Goal: Task Accomplishment & Management: Use online tool/utility

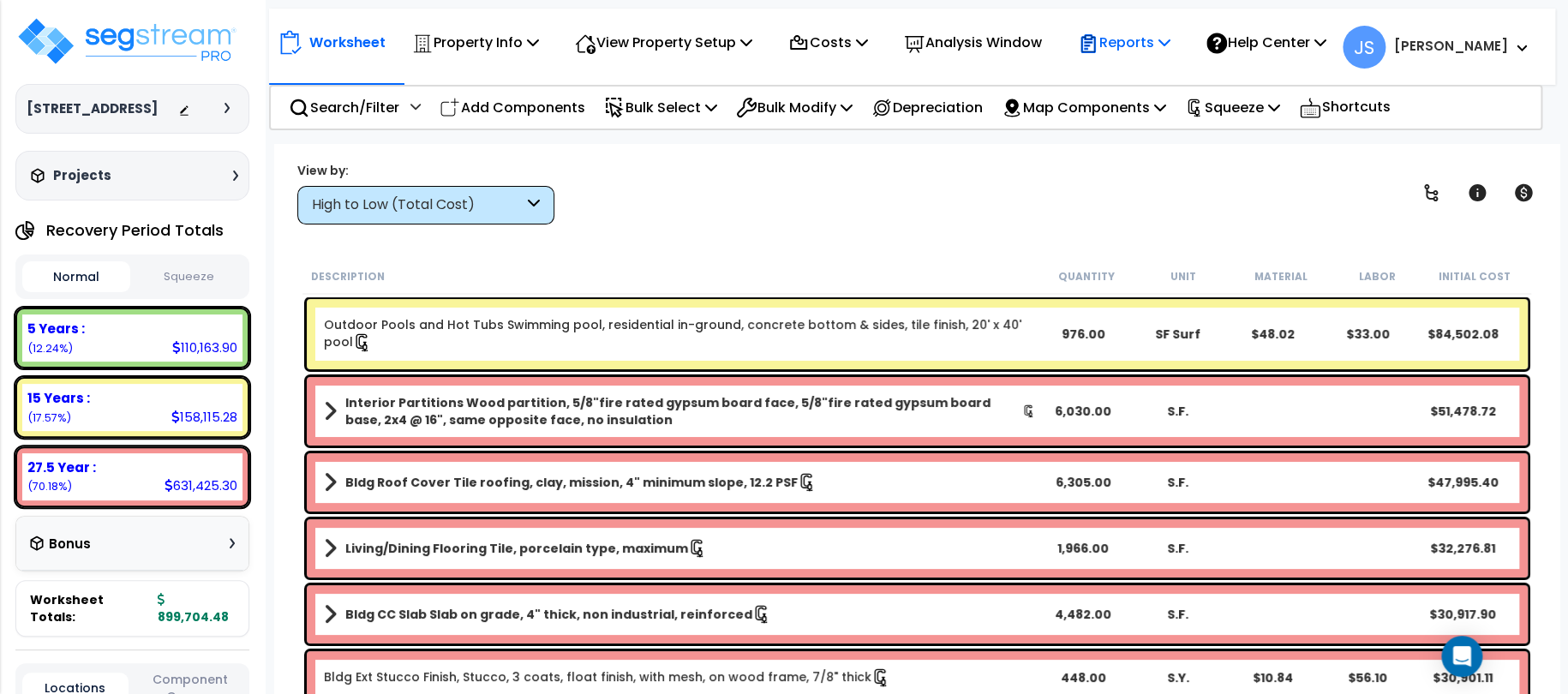
click at [1146, 44] on p "Reports" at bounding box center [1123, 43] width 92 height 23
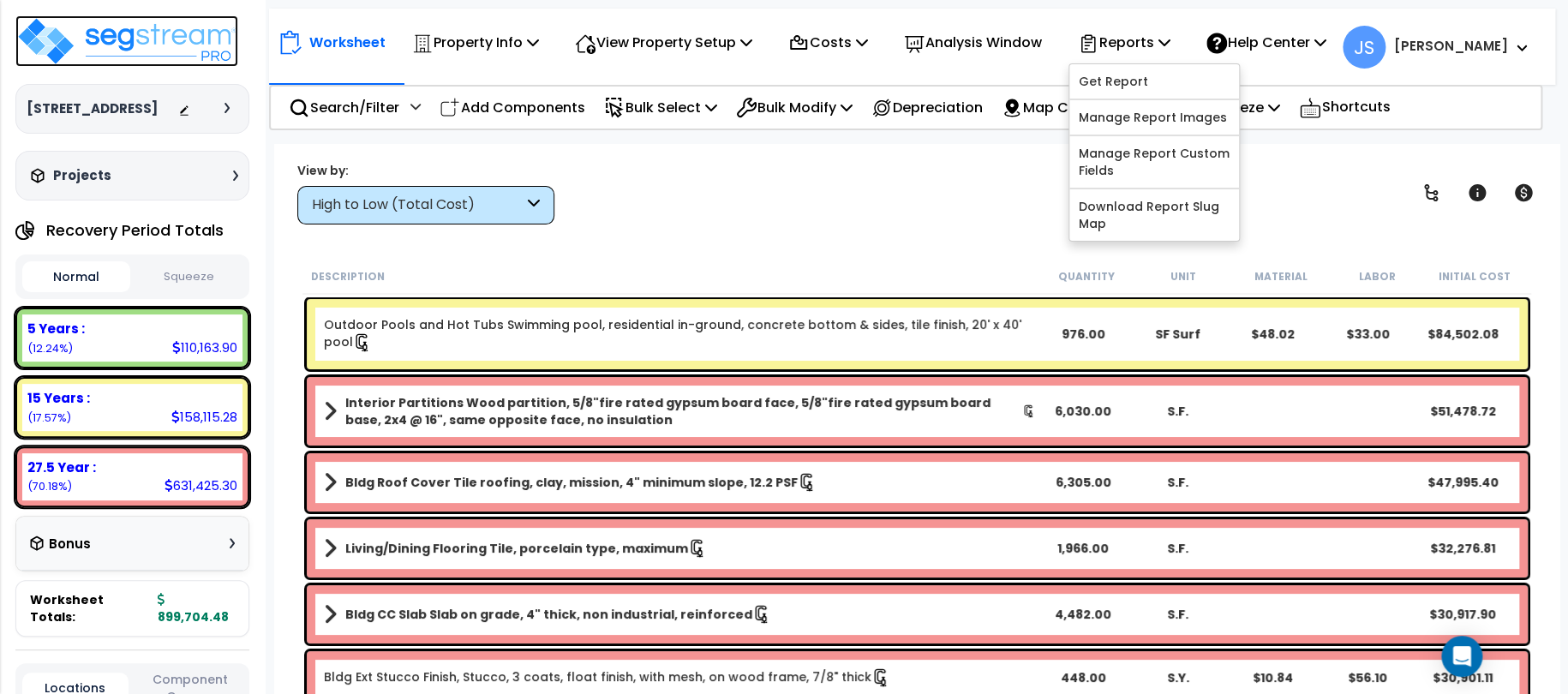
click at [169, 37] on img at bounding box center [126, 41] width 222 height 52
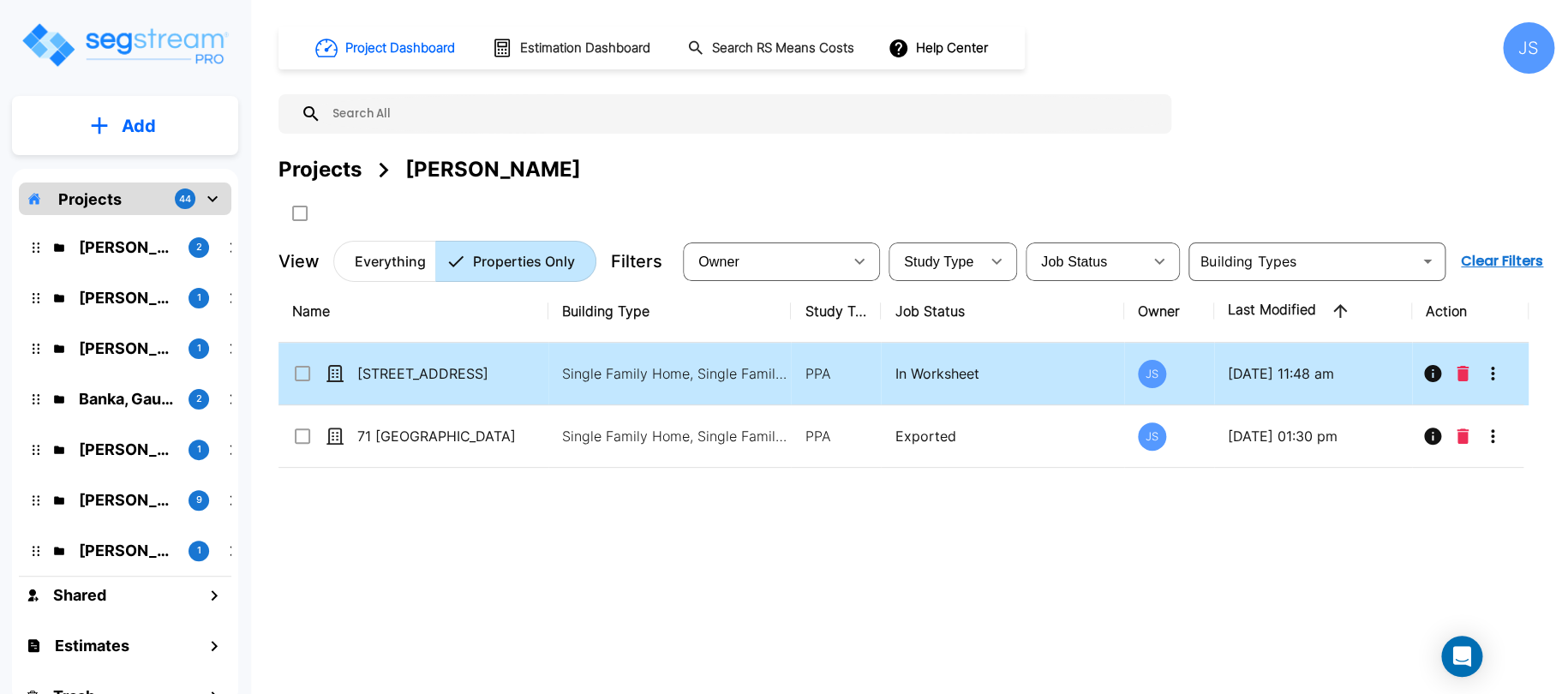
click at [503, 383] on div "Name Building Type Study Type Job Status Owner Last Modified Action 148 Sunset …" at bounding box center [904, 496] width 1250 height 431
click at [1500, 369] on icon "More-Options" at bounding box center [1492, 373] width 20 height 20
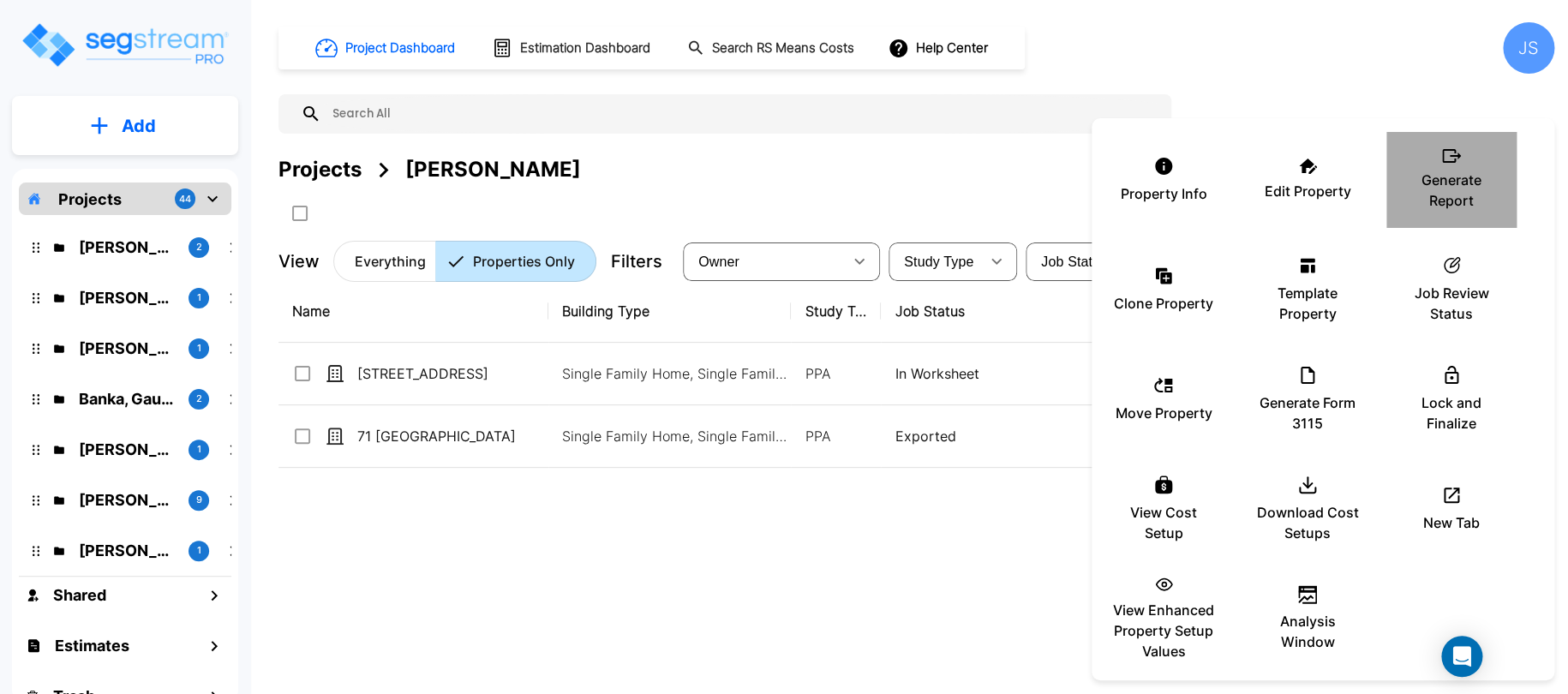
click at [1433, 186] on p "Generate Report" at bounding box center [1451, 190] width 103 height 41
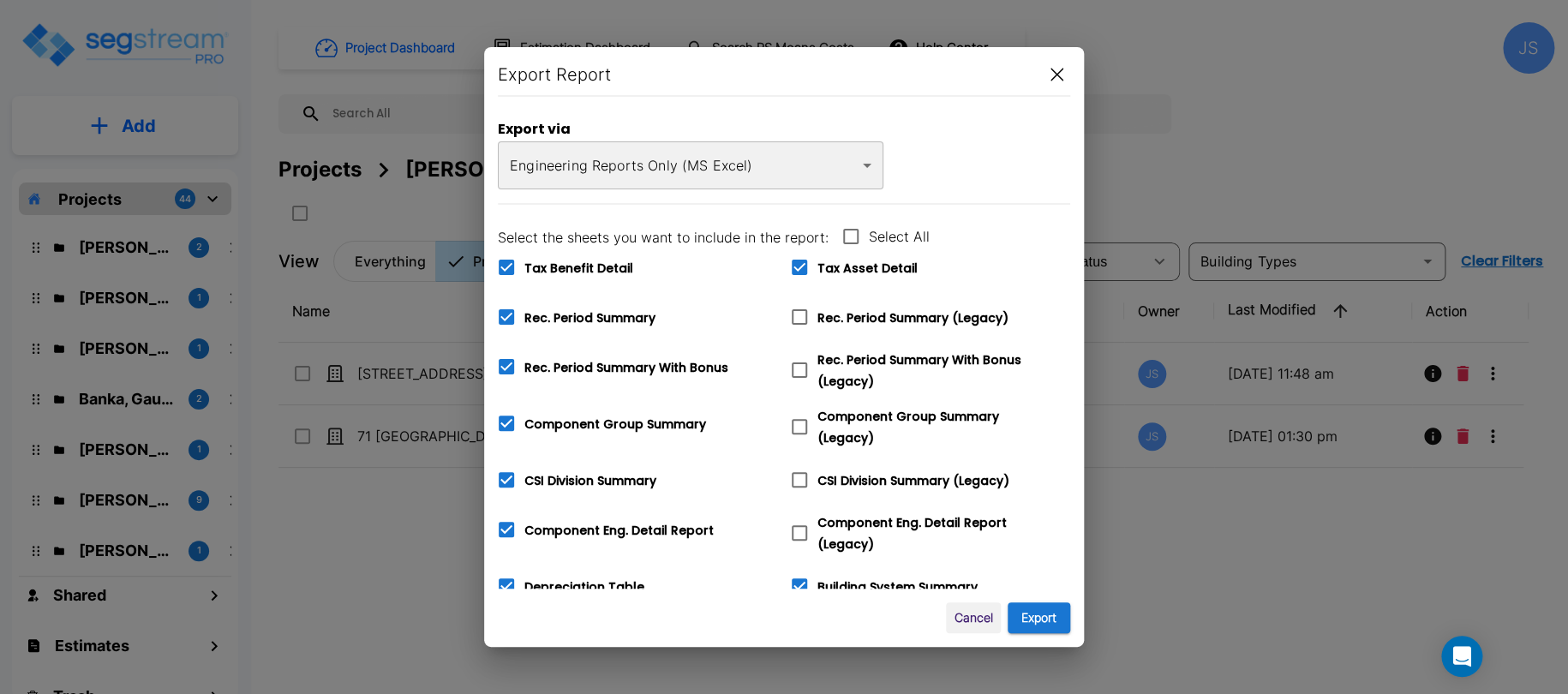
click at [734, 171] on body "× Your report is being generated. Be patient! × We're working on your Modificat…" at bounding box center [784, 347] width 1568 height 694
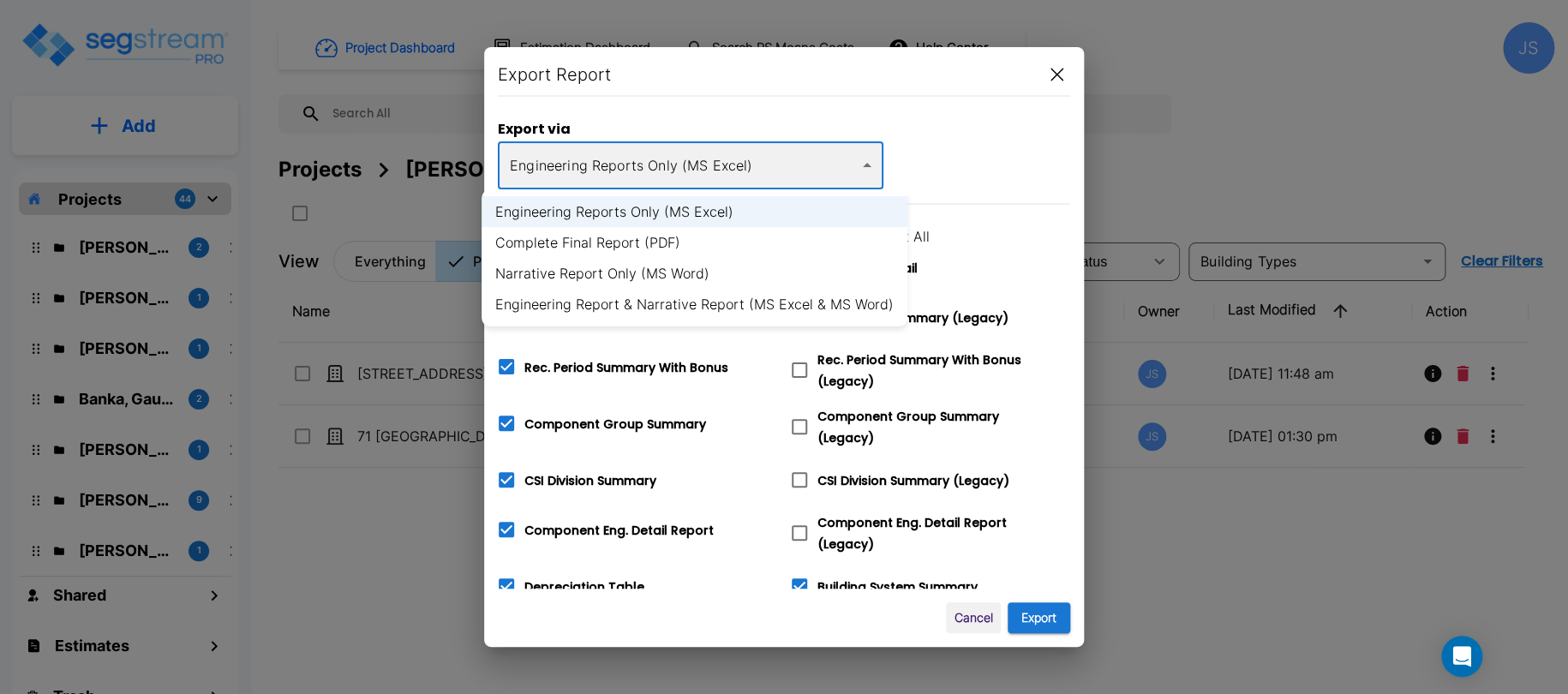
click at [735, 296] on li "Engineering Report & Narrative Report (MS Excel & MS Word)" at bounding box center [694, 304] width 426 height 31
type input "xlsx_word"
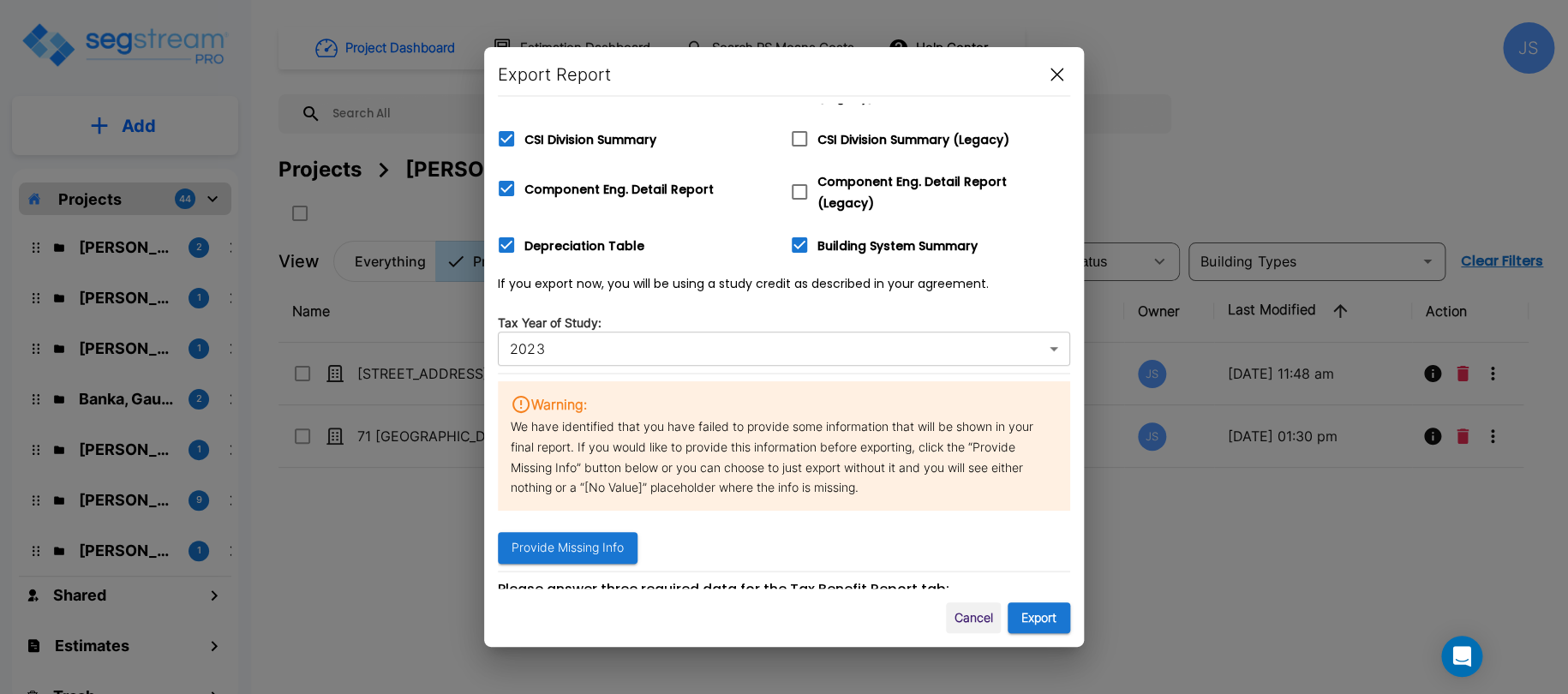
scroll to position [429, 0]
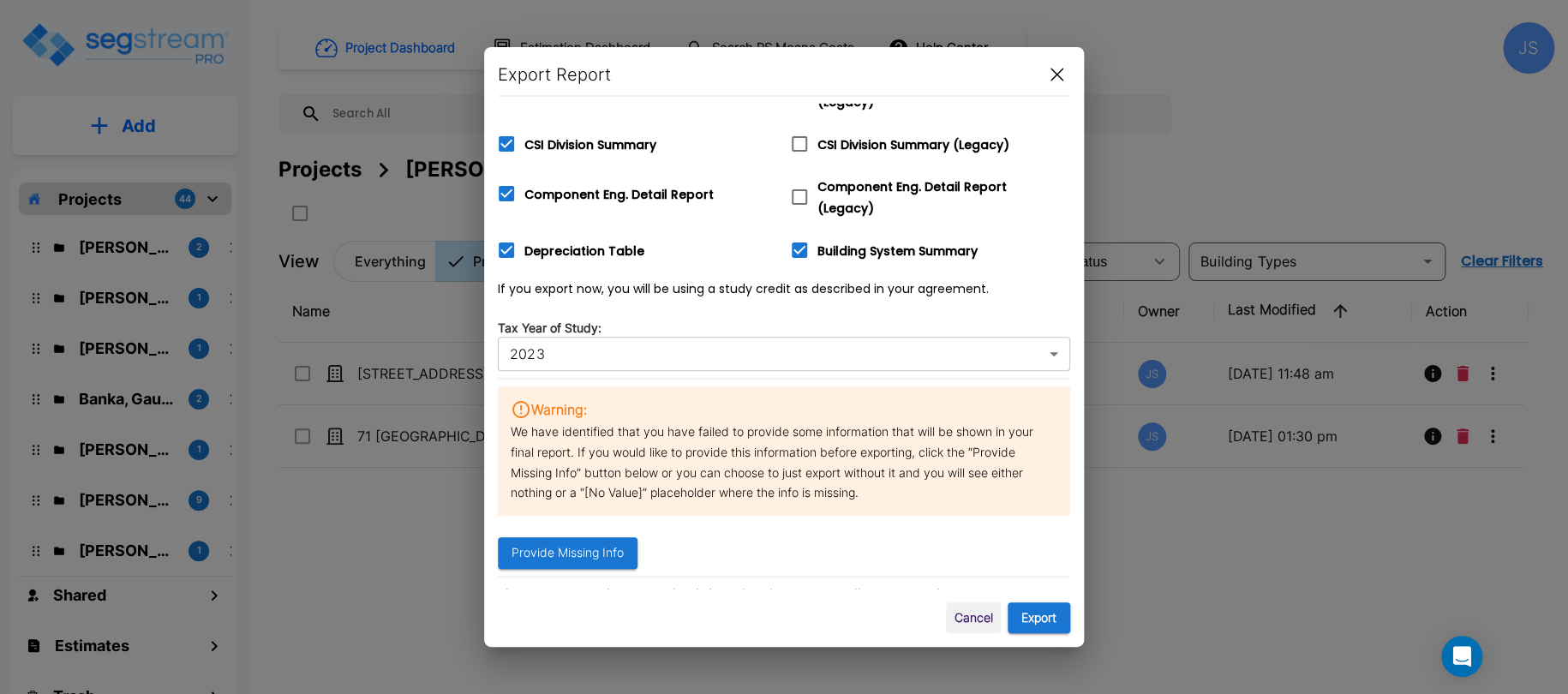
click at [643, 336] on body "× Your report is being generated. Be patient! × We're working on your Modificat…" at bounding box center [784, 347] width 1568 height 694
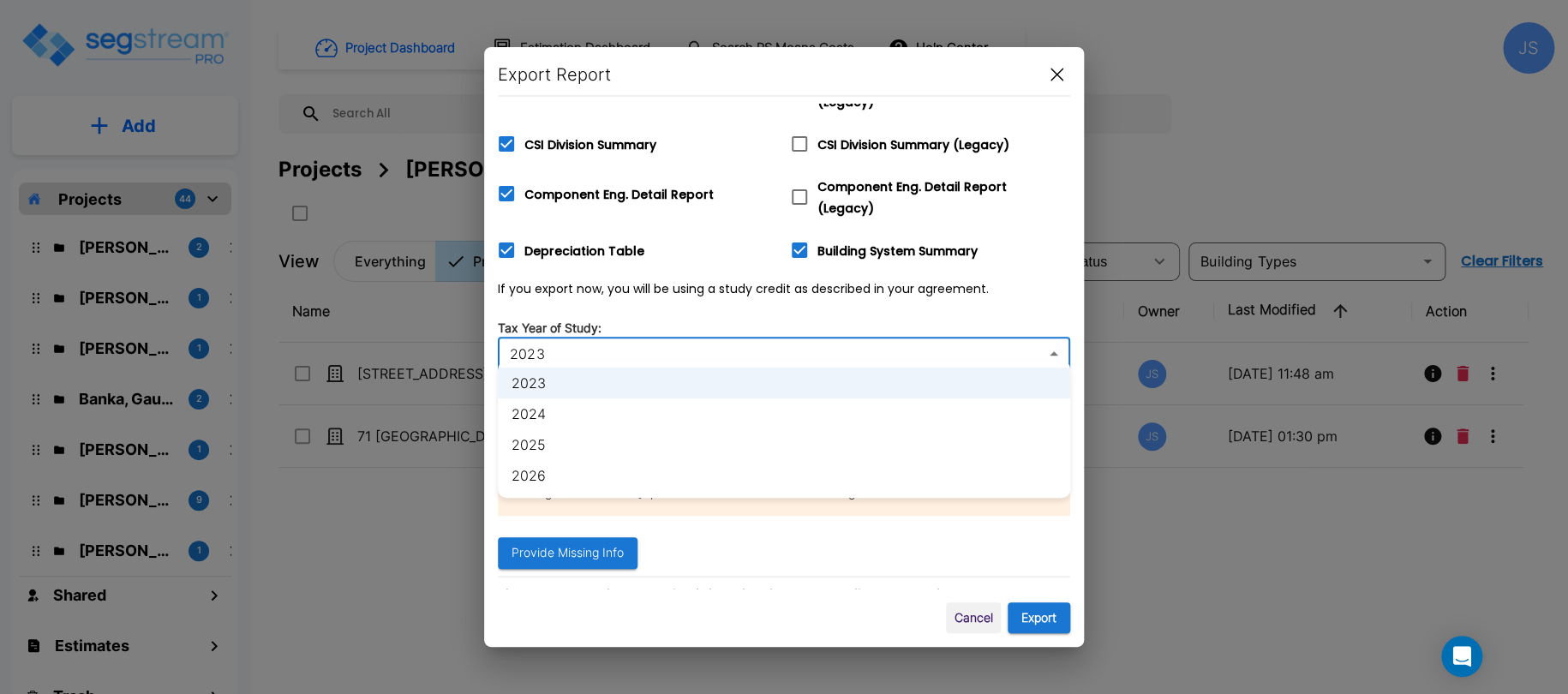
click at [609, 405] on li "2024" at bounding box center [784, 414] width 573 height 31
type input "2024"
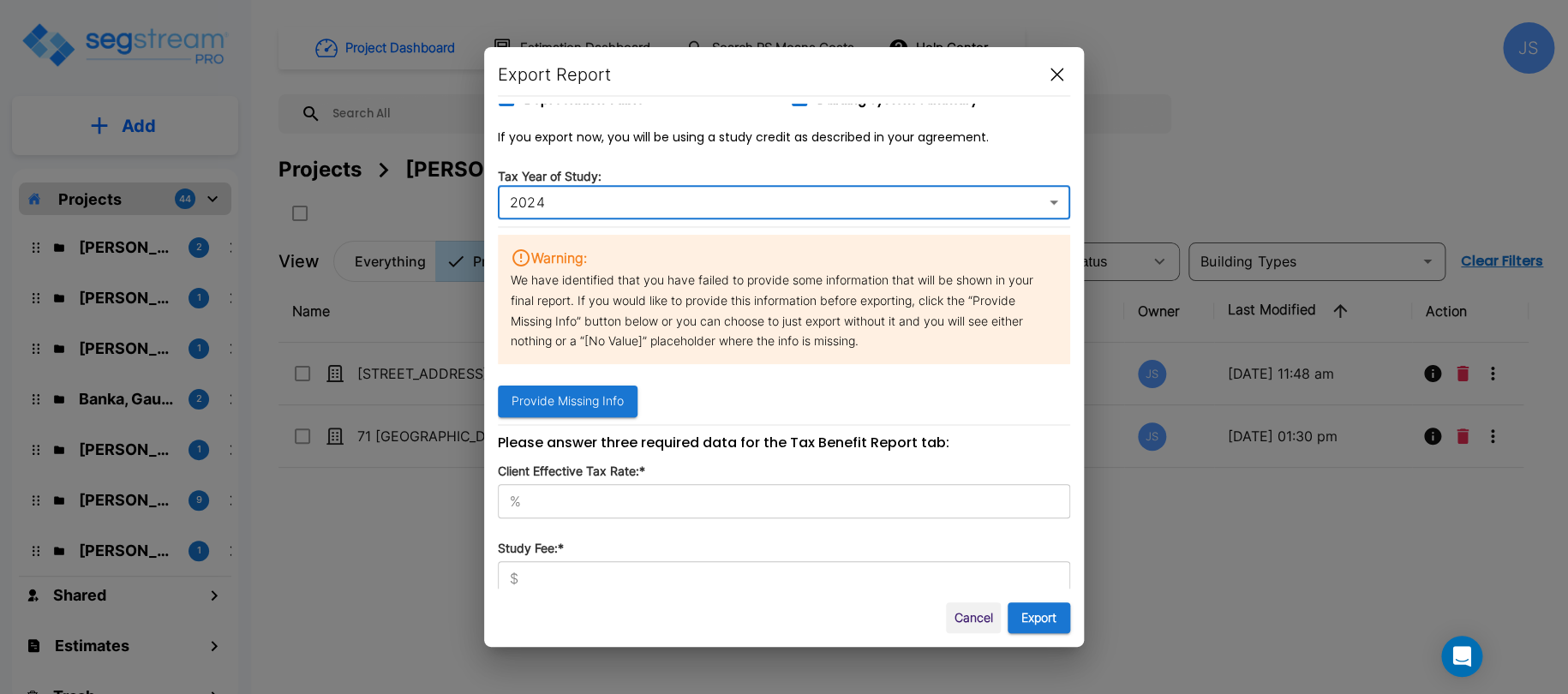
scroll to position [567, 0]
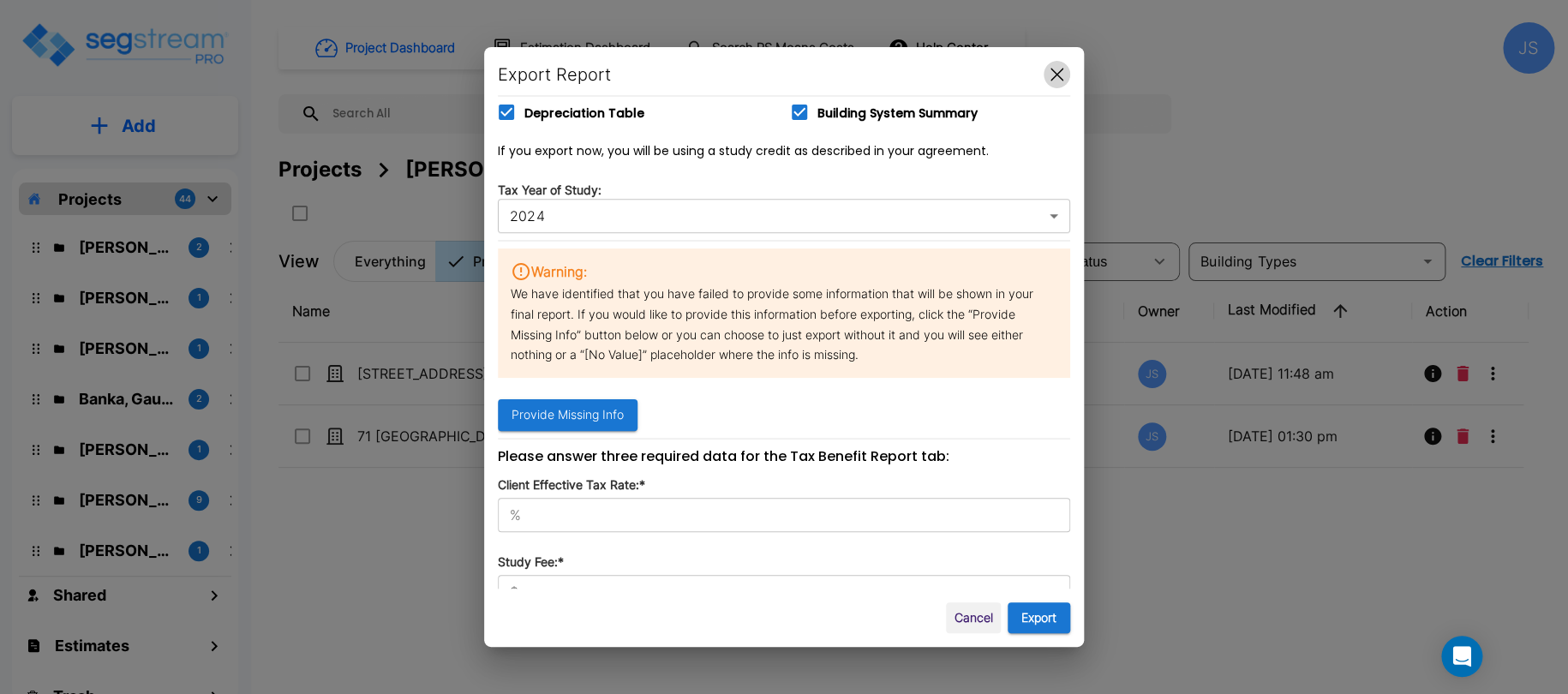
click at [1055, 76] on icon "button" at bounding box center [1057, 75] width 12 height 12
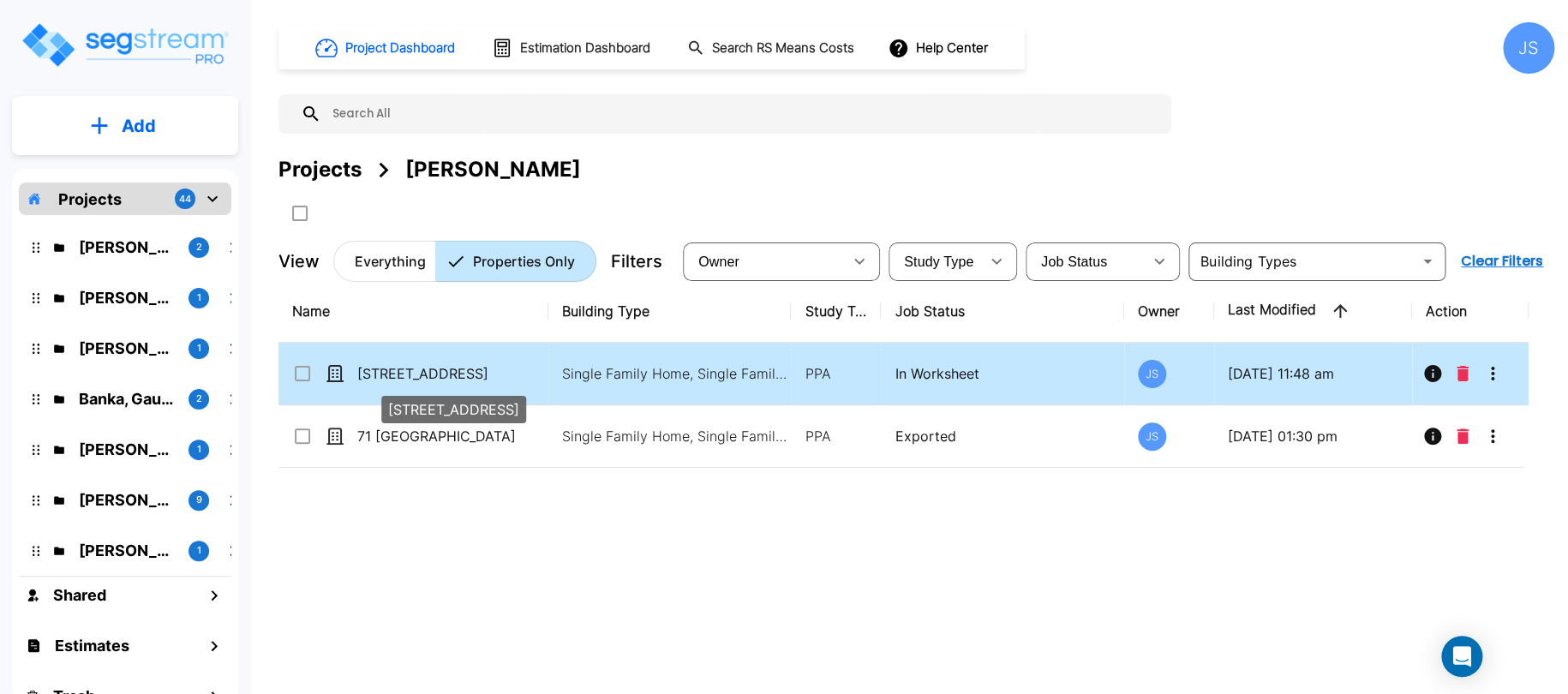
click at [409, 367] on p "[STREET_ADDRESS]" at bounding box center [443, 373] width 172 height 20
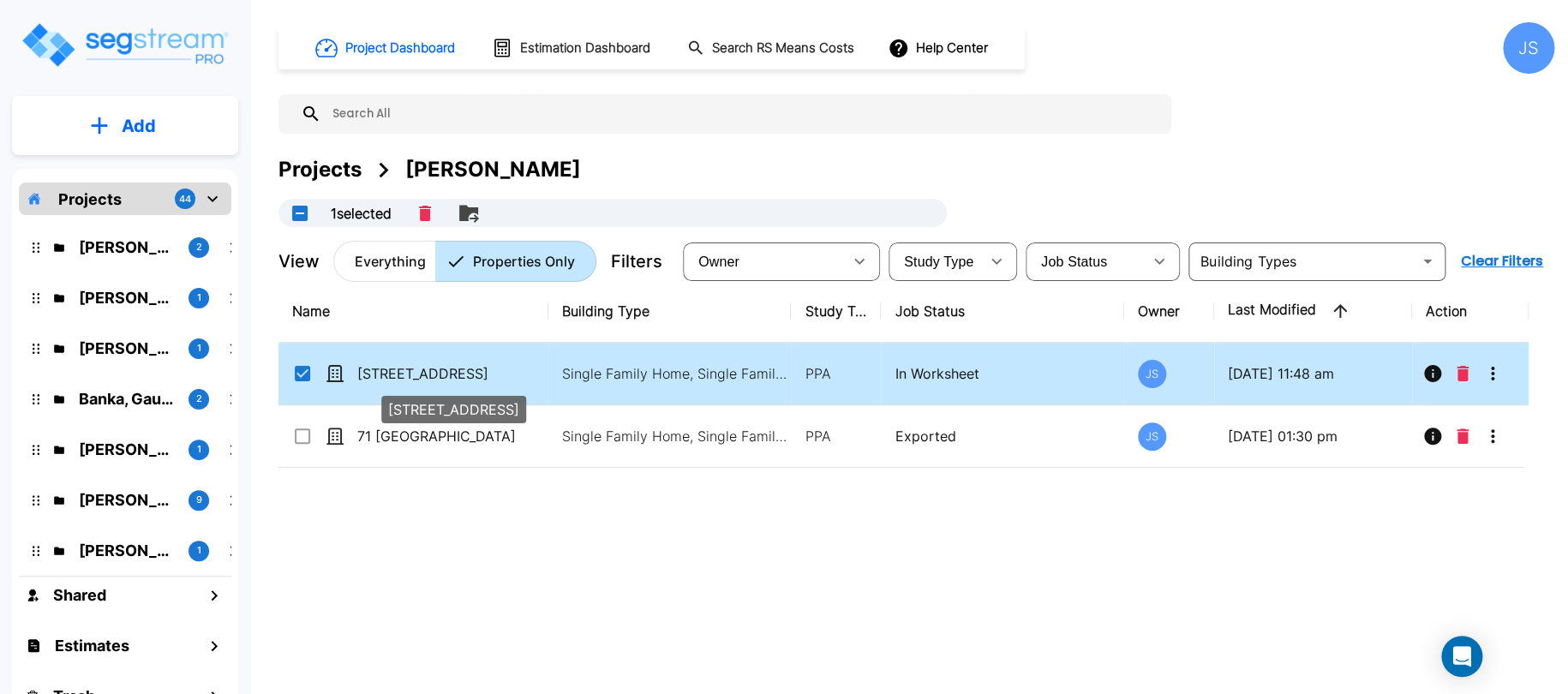
click at [409, 367] on p "[STREET_ADDRESS]" at bounding box center [443, 373] width 172 height 20
checkbox input "false"
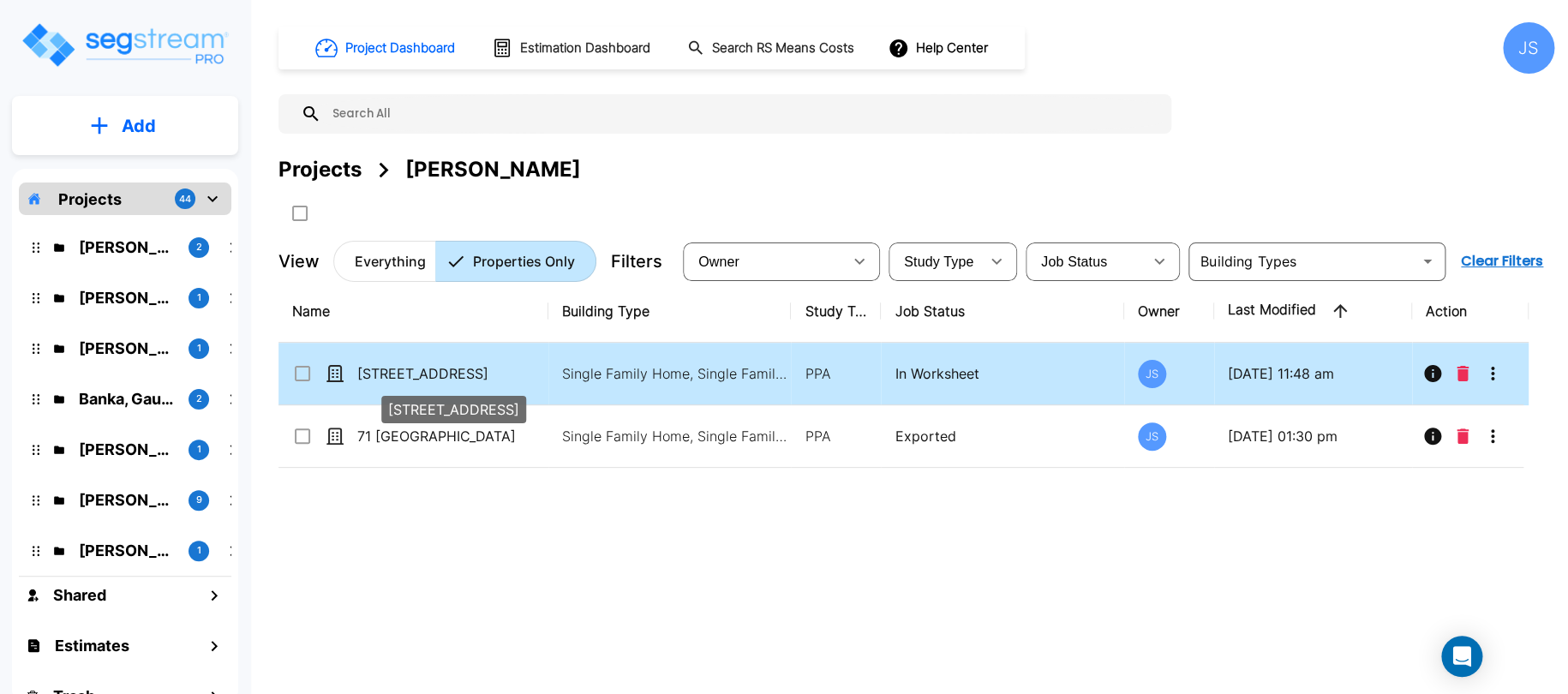
click at [409, 367] on p "[STREET_ADDRESS]" at bounding box center [443, 373] width 172 height 20
click at [1490, 367] on icon "More-Options" at bounding box center [1492, 373] width 20 height 20
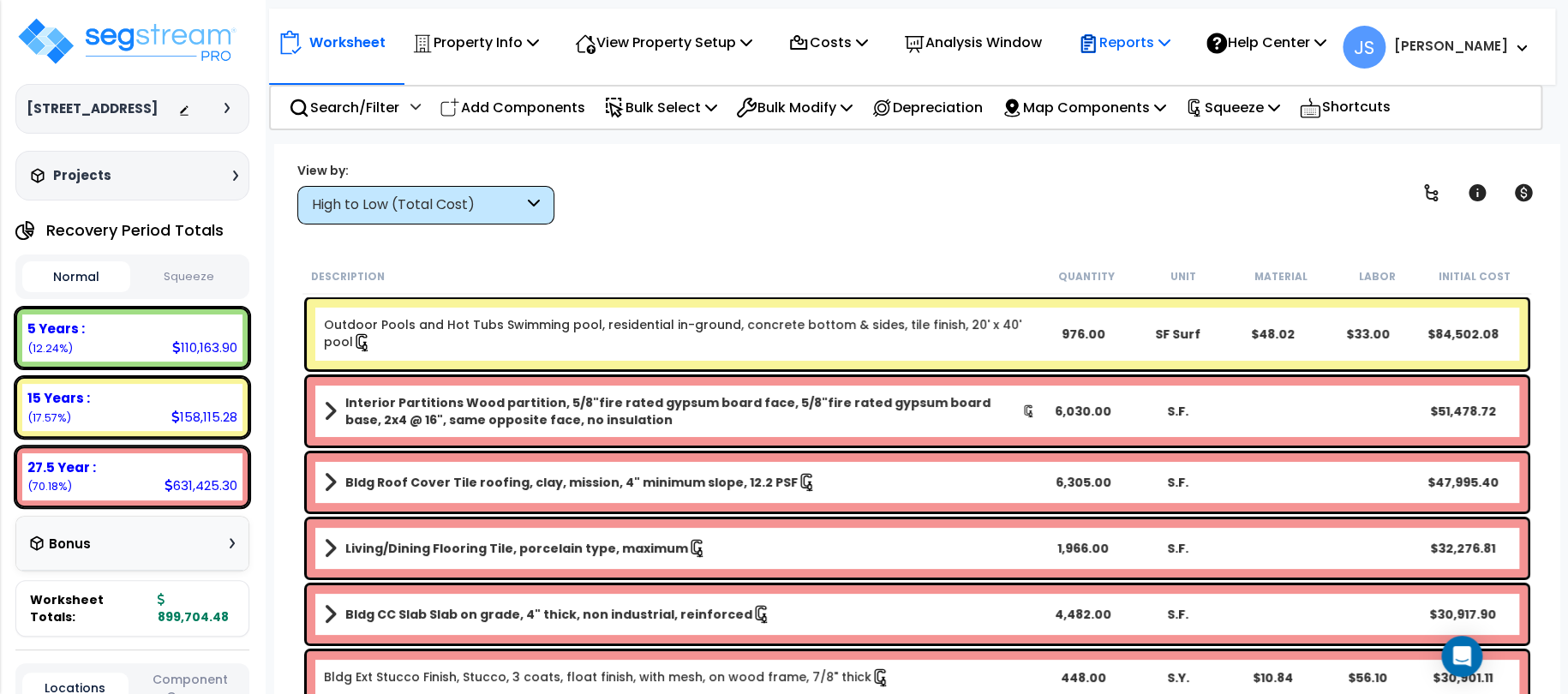
click at [1096, 40] on icon at bounding box center [1089, 44] width 14 height 18
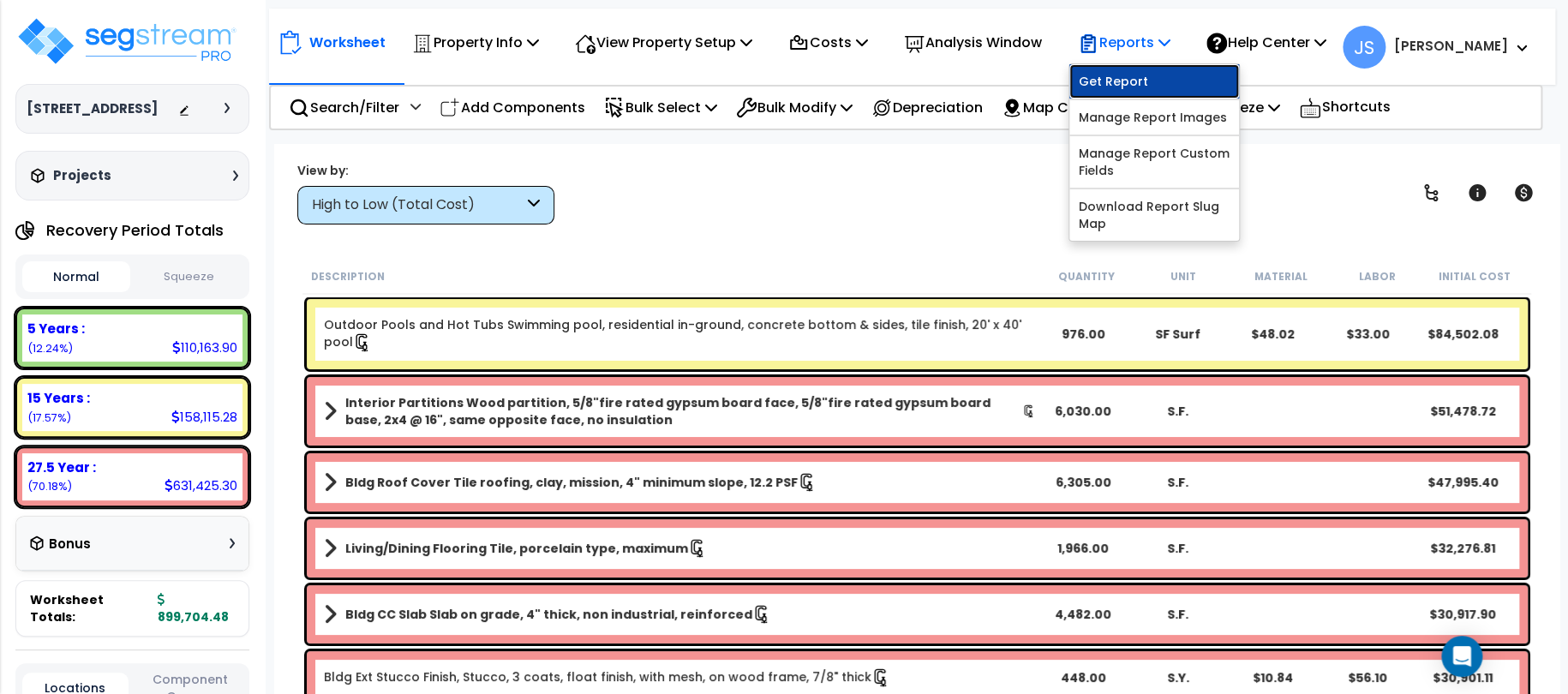
click at [1160, 93] on link "Get Report" at bounding box center [1154, 81] width 170 height 35
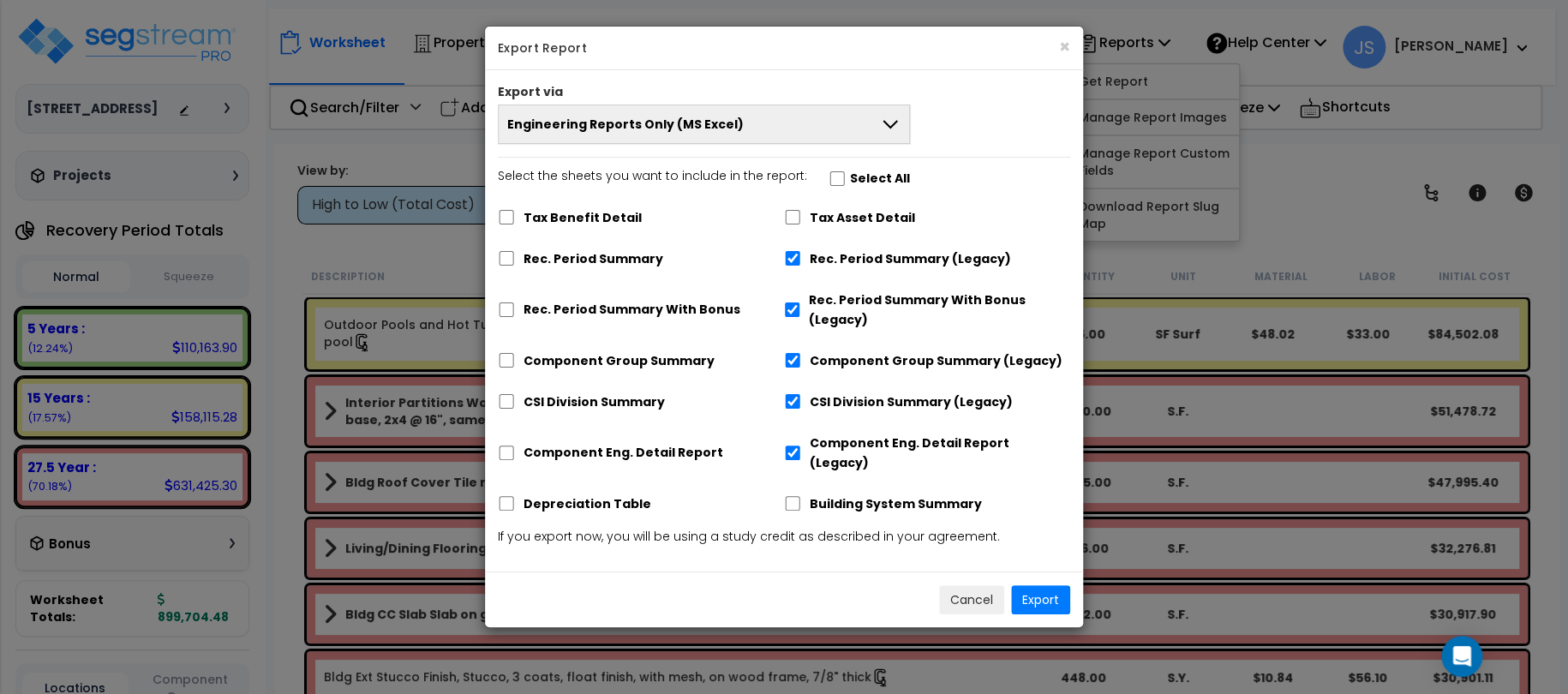
click at [678, 128] on span "Engineering Reports Only (MS Excel)" at bounding box center [625, 124] width 237 height 17
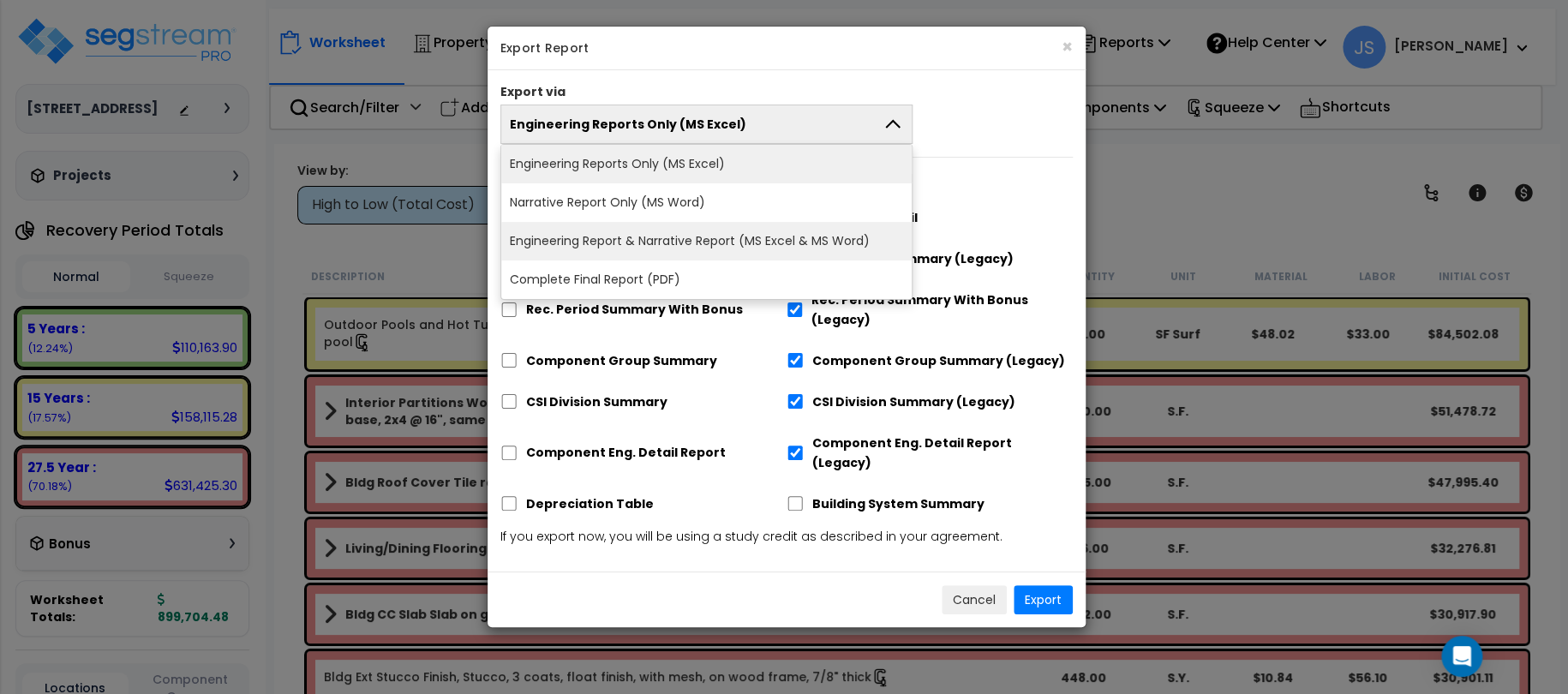
click at [716, 230] on li "Engineering Report & Narrative Report (MS Excel & MS Word)" at bounding box center [706, 241] width 410 height 38
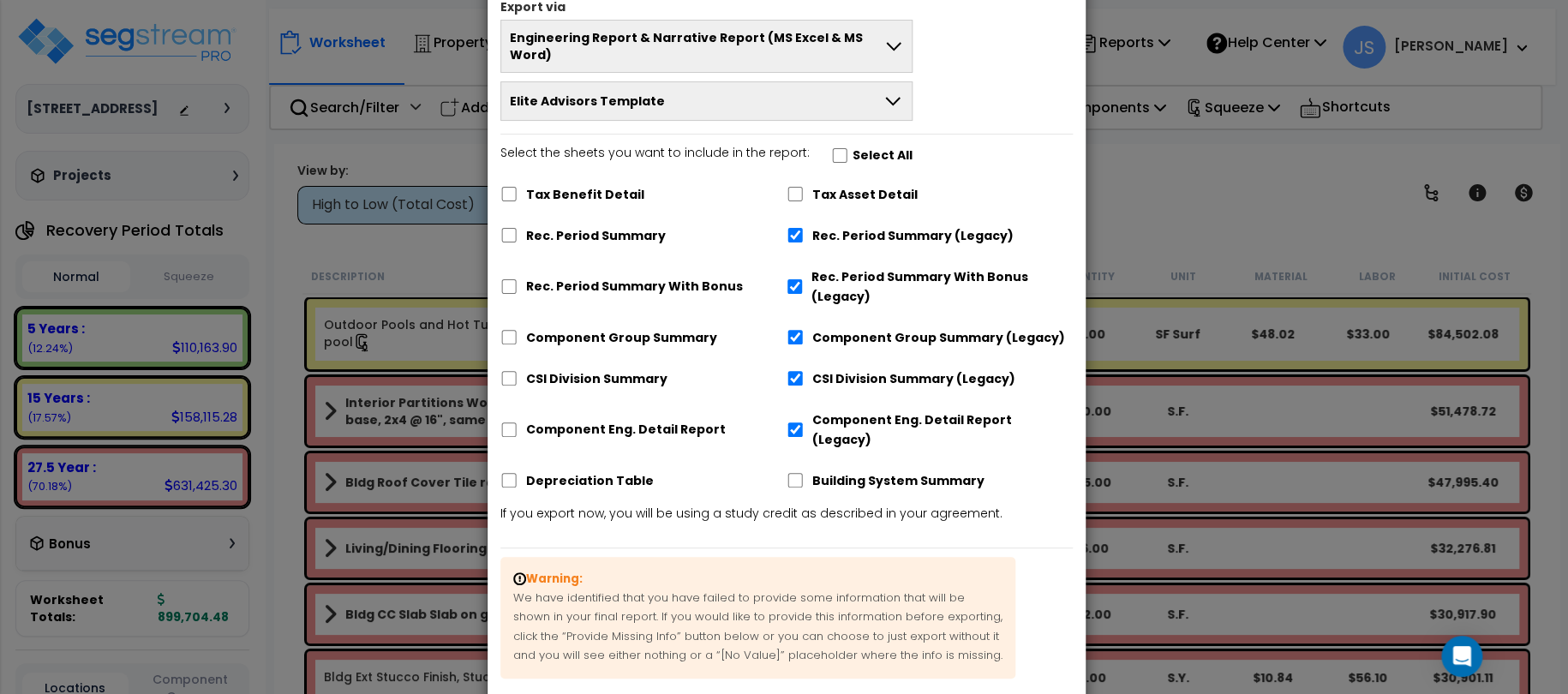
scroll to position [5, 0]
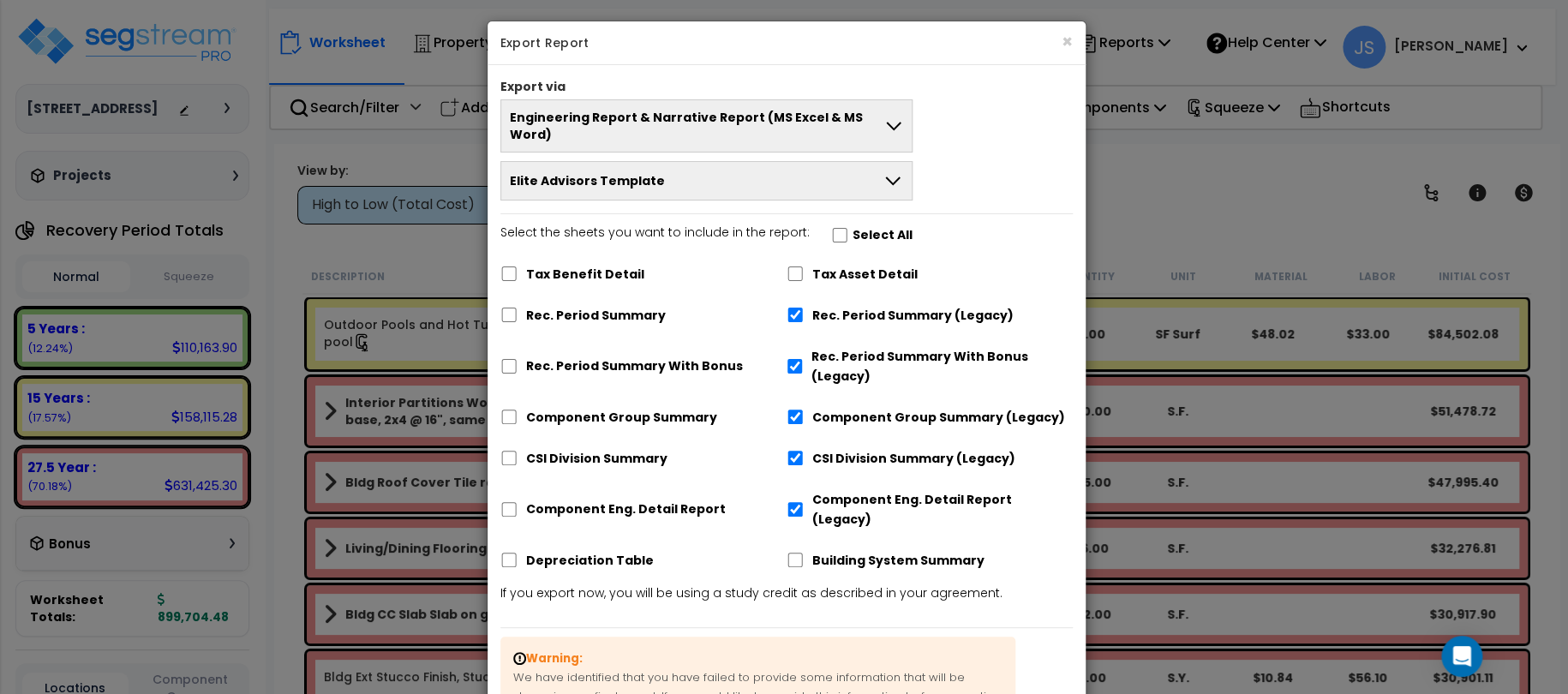
click at [561, 173] on span "Elite Advisors Template" at bounding box center [587, 181] width 155 height 17
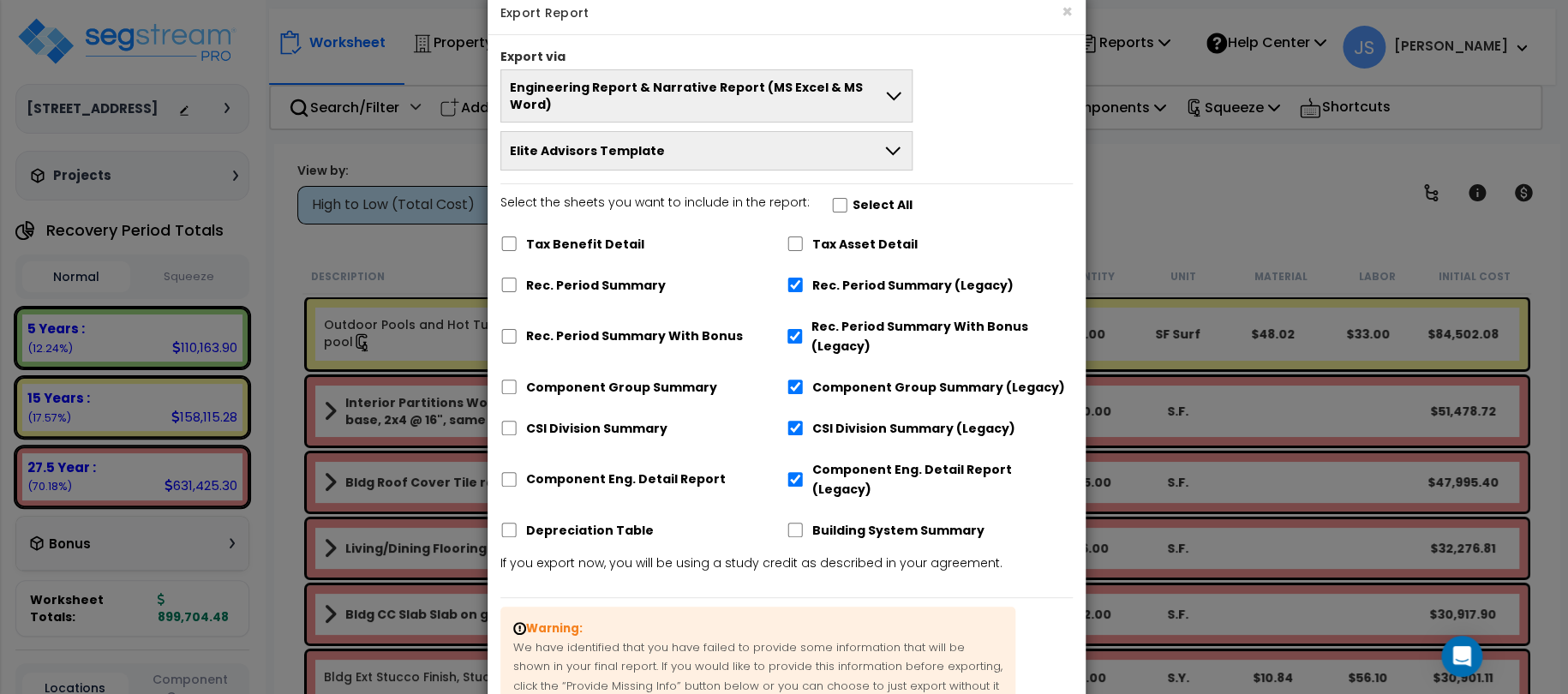
scroll to position [176, 0]
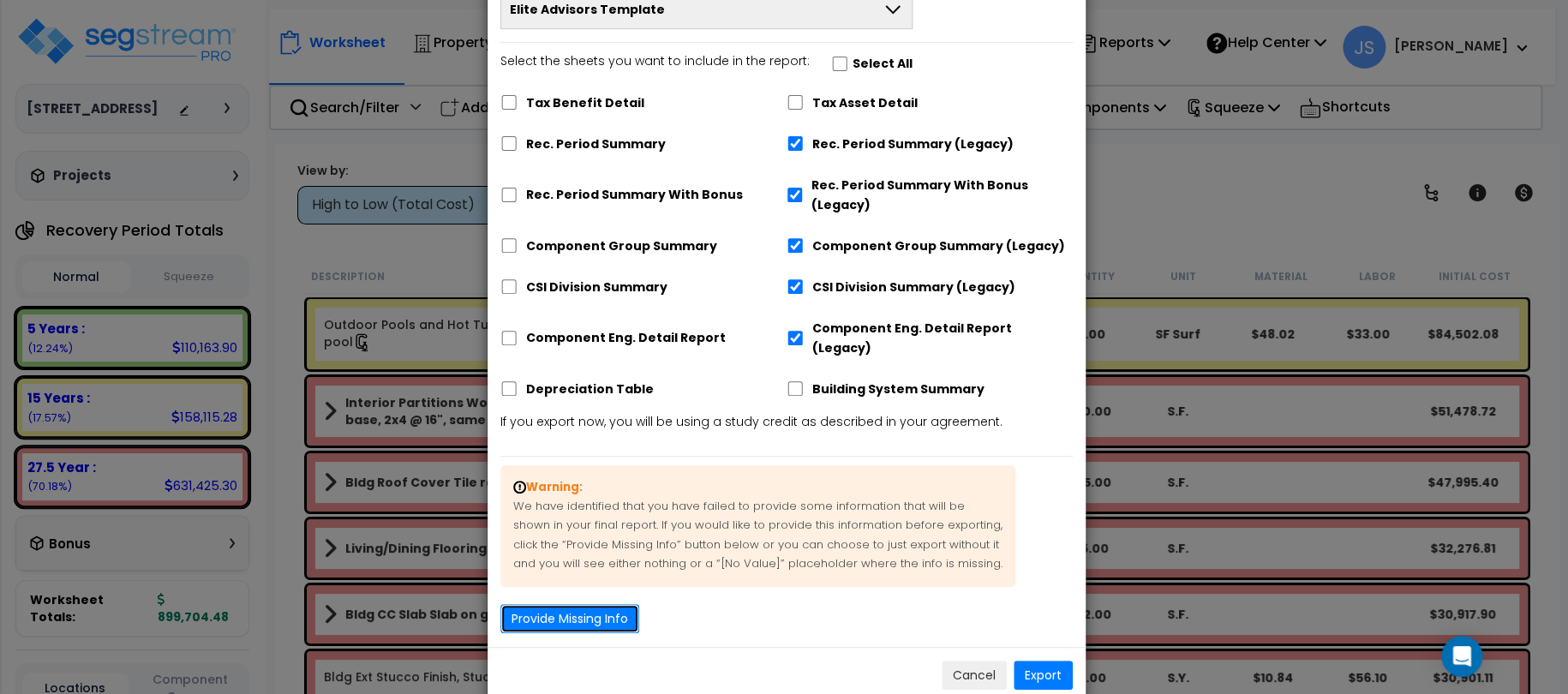
click at [589, 604] on button "Provide Missing Info" at bounding box center [570, 618] width 139 height 29
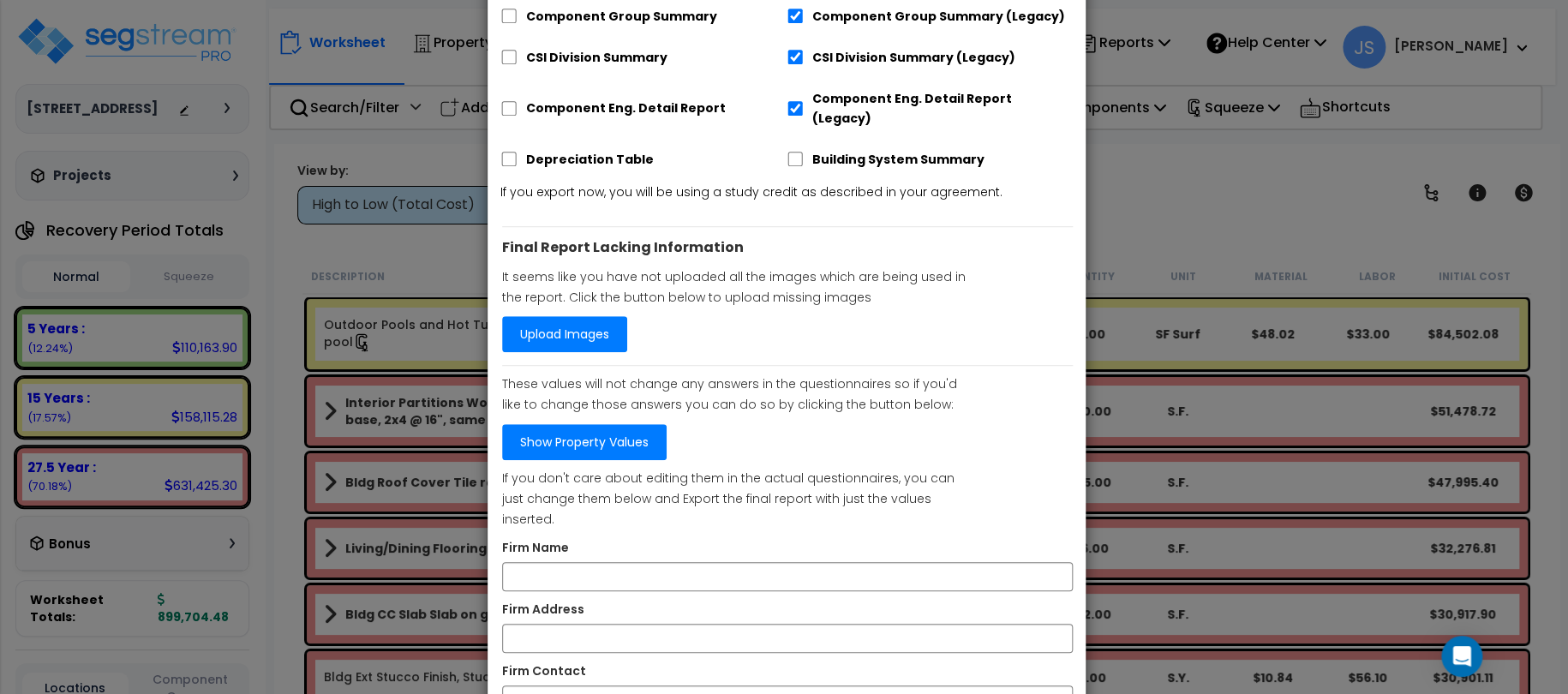
scroll to position [520, 0]
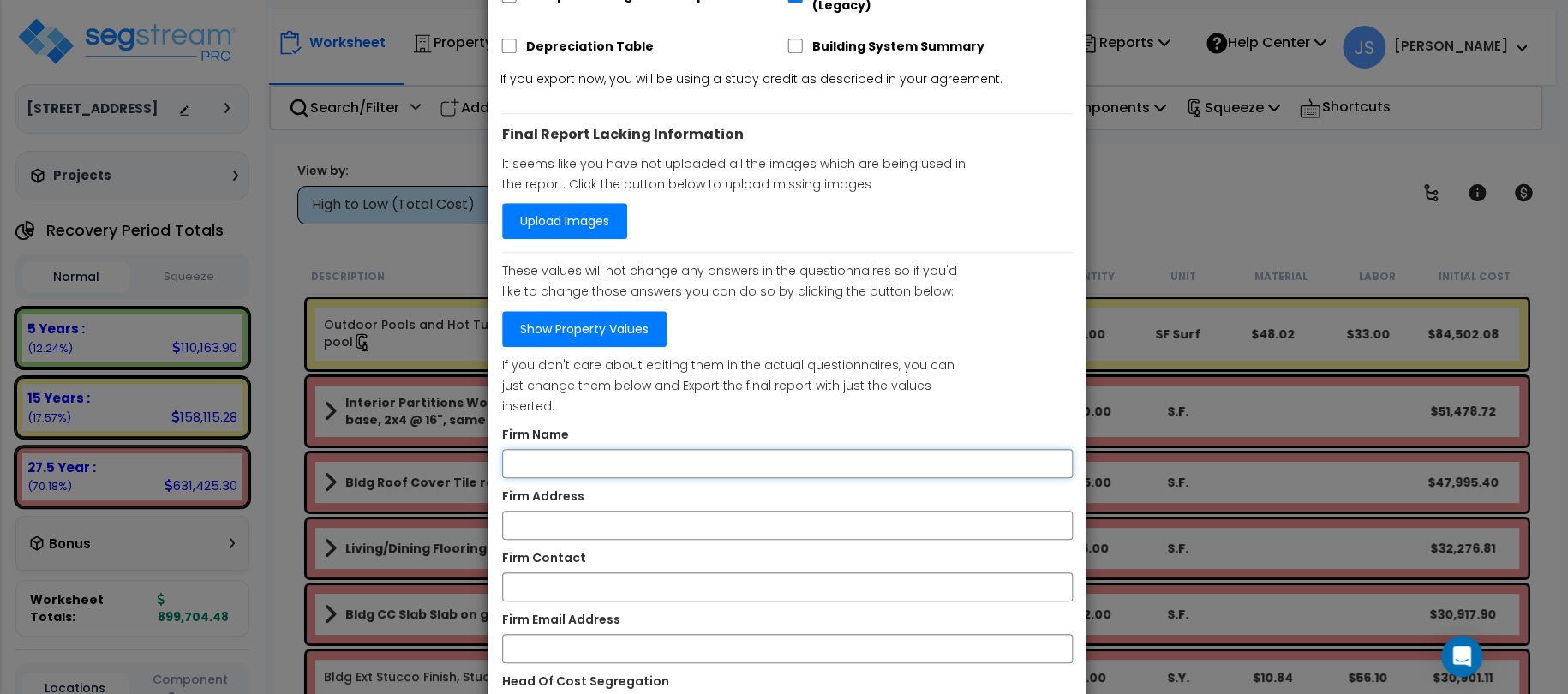
click at [575, 449] on input "Firm Name" at bounding box center [788, 464] width 571 height 29
type input "Elite Advisors"
click at [576, 511] on input "Firm Address" at bounding box center [788, 525] width 571 height 29
type input "2000 6th Avenue SW, Largo FL, 33770"
click at [578, 573] on input "Firm Contact" at bounding box center [788, 587] width 571 height 29
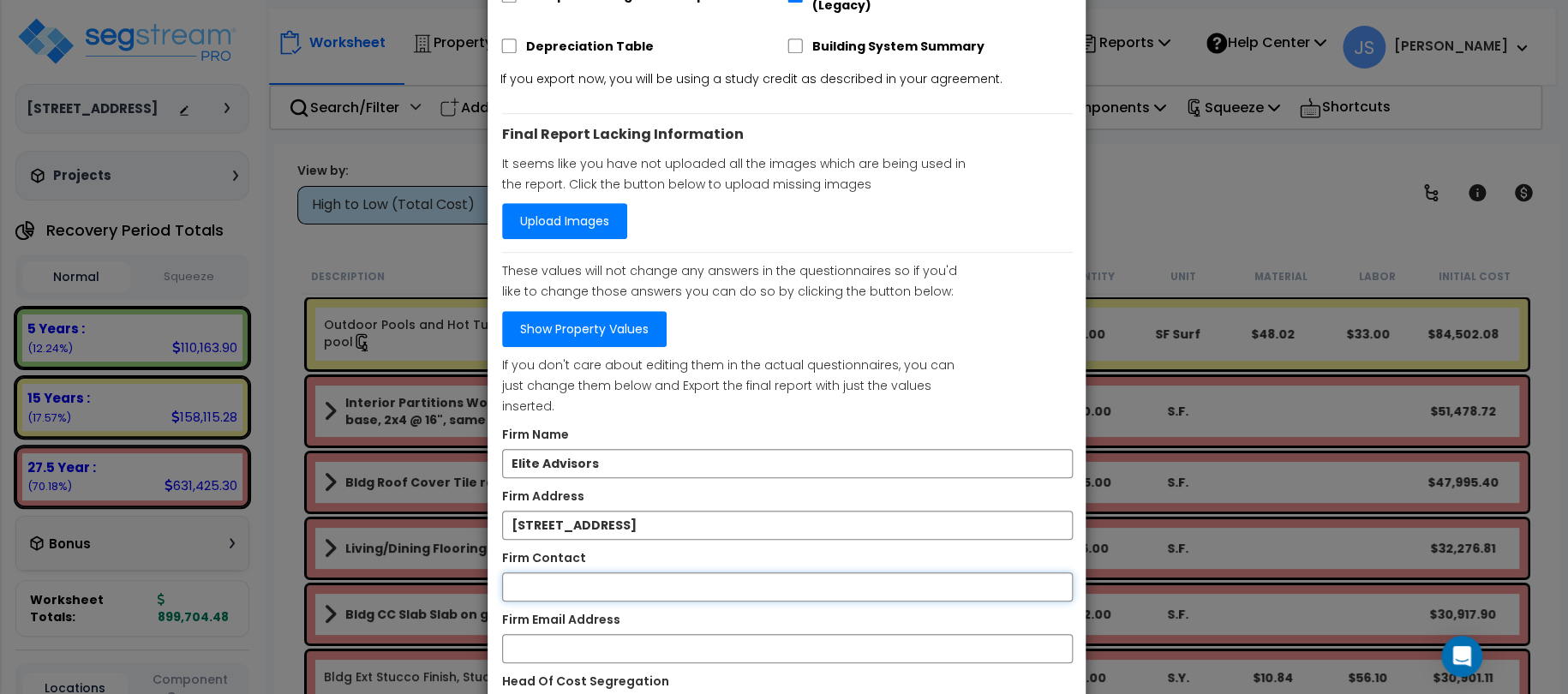
type input "[PERSON_NAME]"
click at [595, 634] on input "Firm Email Address" at bounding box center [788, 649] width 571 height 29
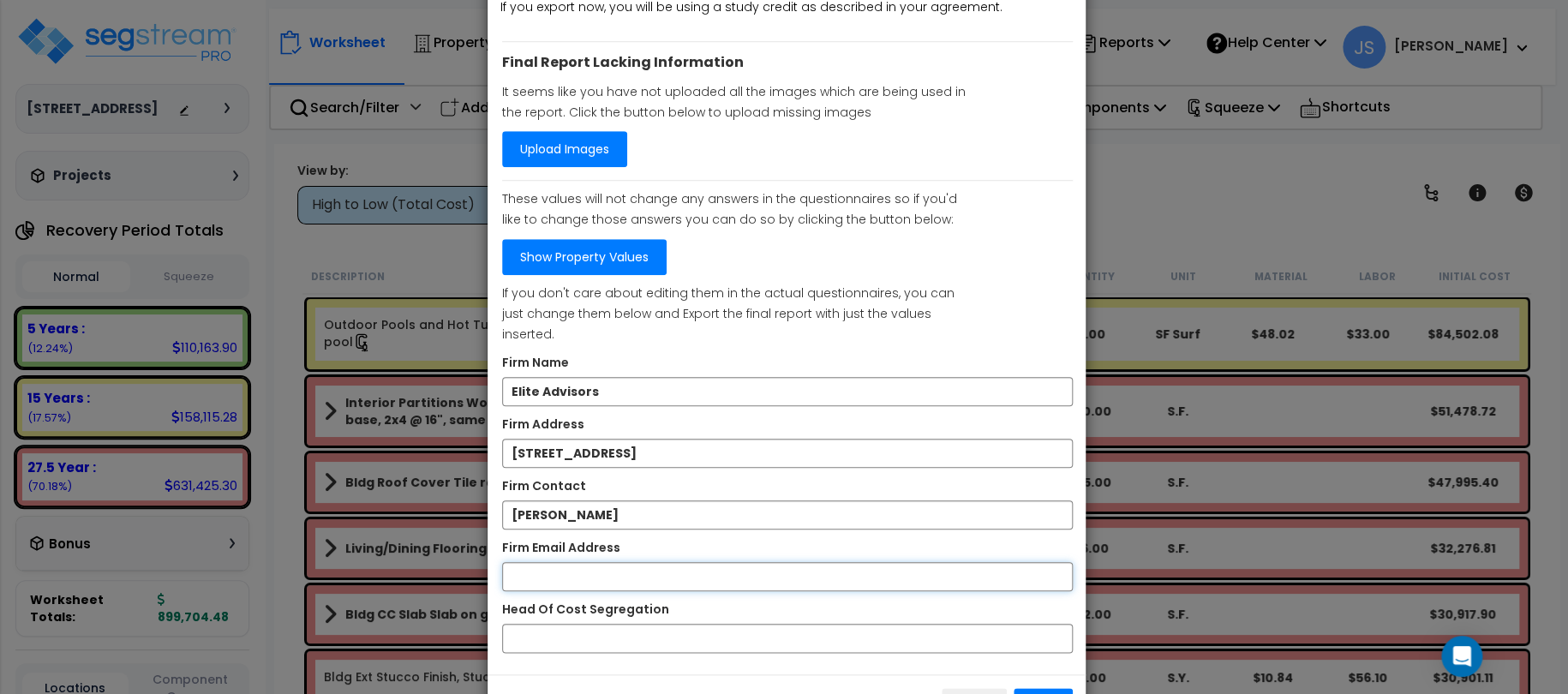
scroll to position [599, 0]
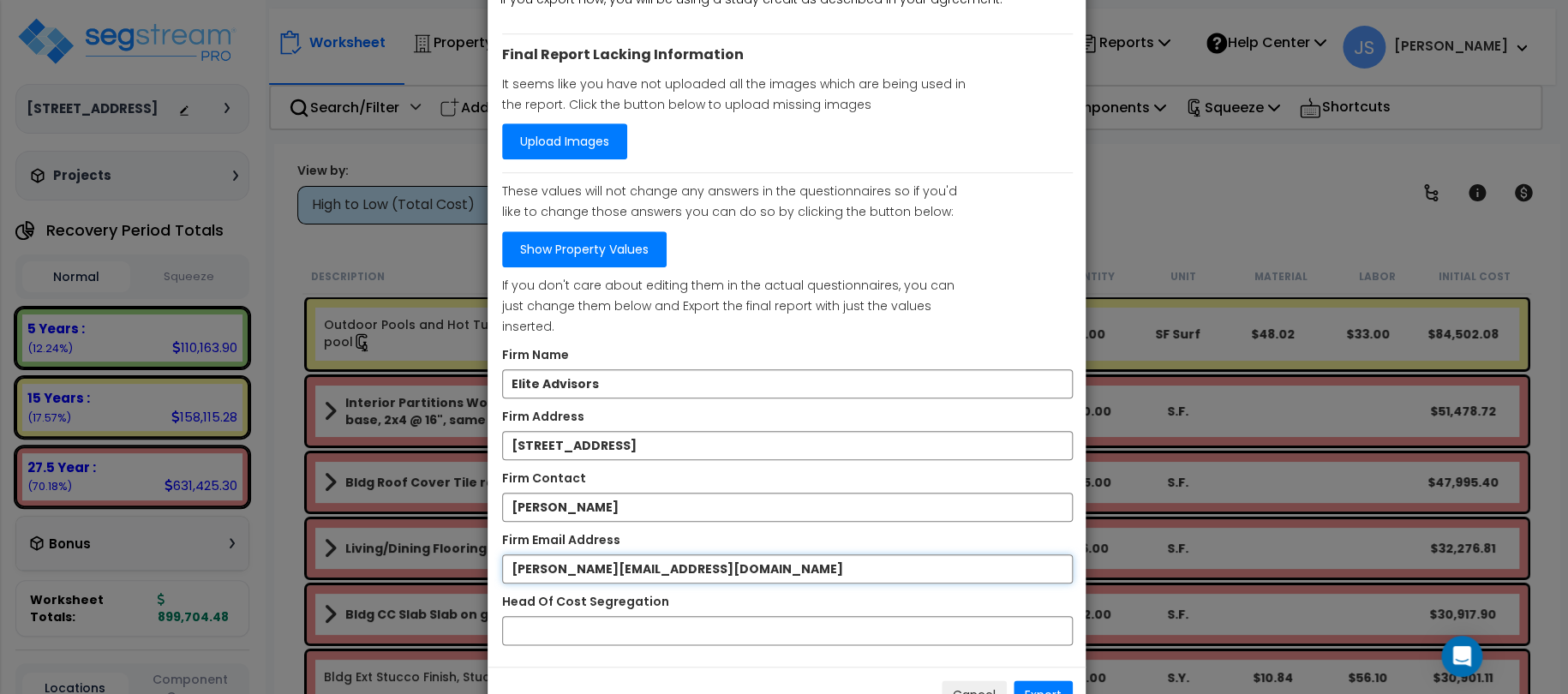
type input "Janna@EliteAdvisors.us"
click at [541, 617] on input "Head Of Cost Segregation" at bounding box center [788, 631] width 571 height 29
type input "[PERSON_NAME]"
click at [613, 493] on input "[PERSON_NAME]" at bounding box center [788, 507] width 571 height 29
drag, startPoint x: 613, startPoint y: 455, endPoint x: 326, endPoint y: 429, distance: 288.2
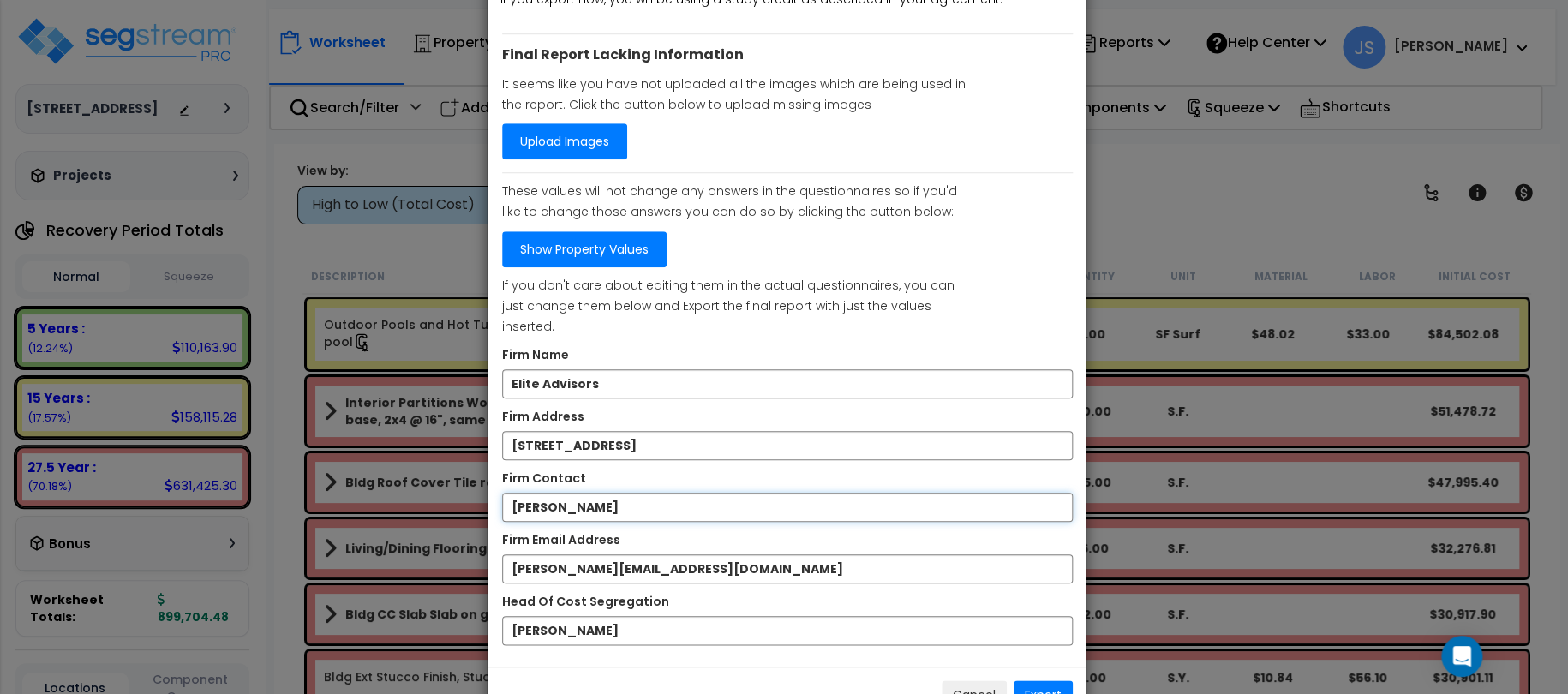
click at [347, 428] on div "× Export Report Export via Engineering Report & Narrative Report (MS Excel & MS…" at bounding box center [784, 347] width 1568 height 694
type input "8"
type input "360-870-9638"
click at [1053, 681] on button "Export" at bounding box center [1043, 695] width 59 height 29
